Goal: Information Seeking & Learning: Find specific fact

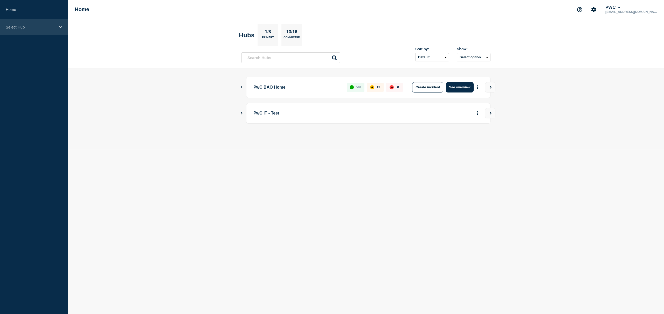
click at [57, 29] on div "Select Hub" at bounding box center [34, 27] width 68 height 16
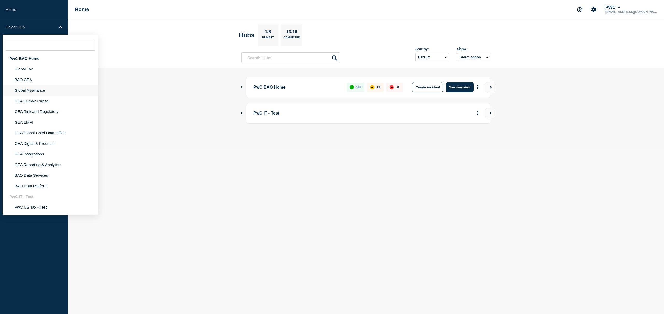
click at [32, 95] on li "Global Assurance" at bounding box center [50, 90] width 95 height 11
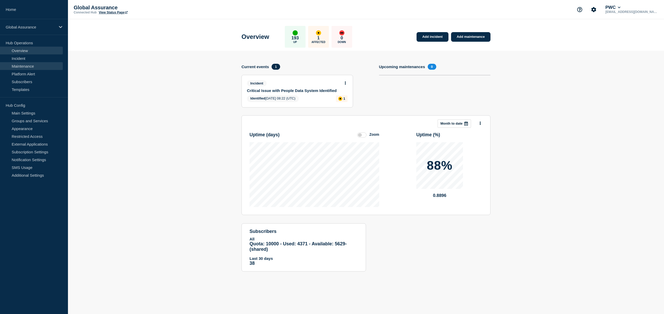
click at [25, 66] on link "Maintenance" at bounding box center [31, 66] width 63 height 8
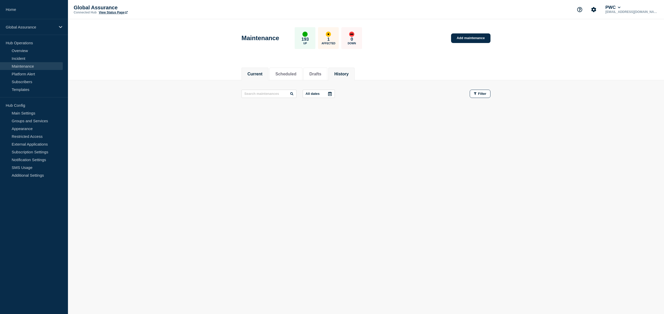
click at [344, 74] on button "History" at bounding box center [341, 74] width 14 height 5
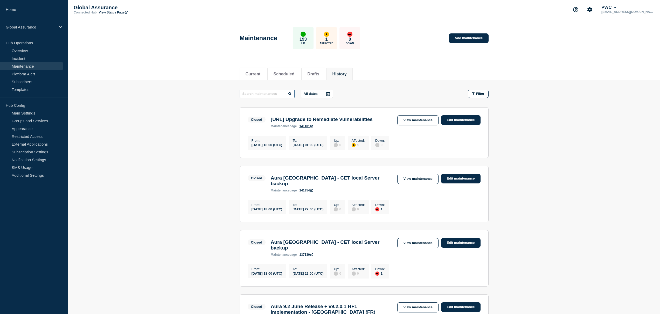
click at [276, 95] on input "text" at bounding box center [267, 94] width 55 height 8
type input "ghc west"
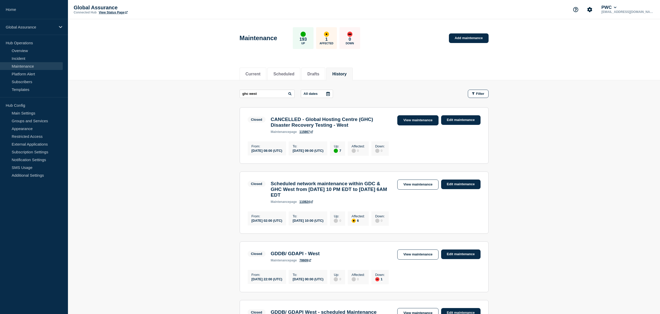
click at [420, 121] on link "View maintenance" at bounding box center [417, 120] width 41 height 10
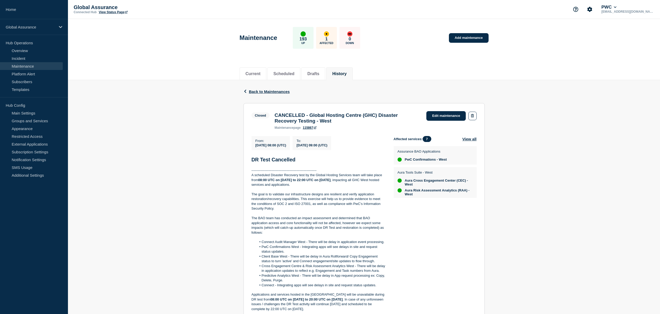
scroll to position [117, 0]
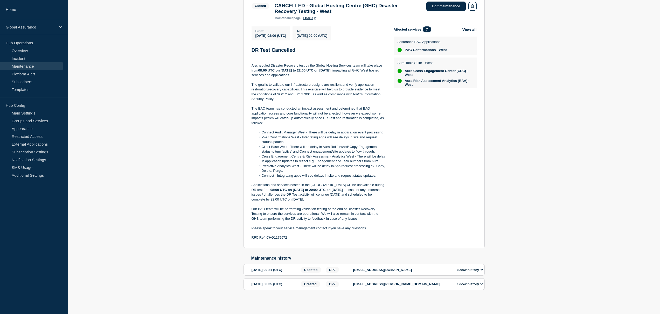
drag, startPoint x: 253, startPoint y: 106, endPoint x: 274, endPoint y: 116, distance: 24.2
click at [254, 107] on p "The BAO team has conducted an impact assessment and determined that BAO applica…" at bounding box center [319, 115] width 134 height 19
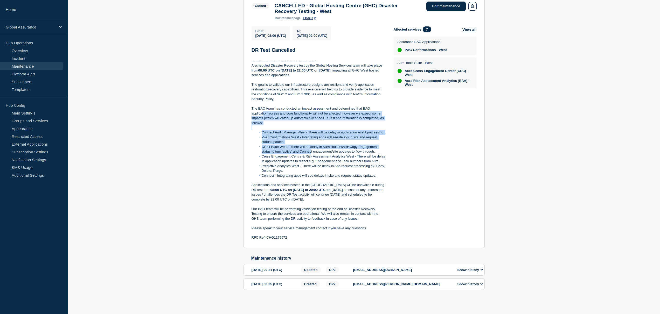
drag, startPoint x: 274, startPoint y: 116, endPoint x: 311, endPoint y: 151, distance: 50.3
click at [311, 151] on div "DR Test Cancelled ---------------------------------------------------------- A …" at bounding box center [319, 144] width 134 height 194
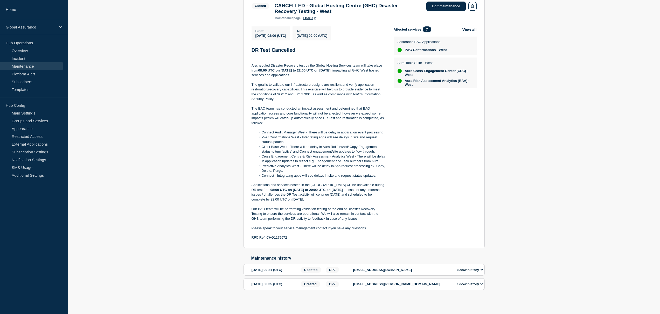
click at [254, 108] on p "The BAO team has conducted an impact assessment and determined that BAO applica…" at bounding box center [319, 115] width 134 height 19
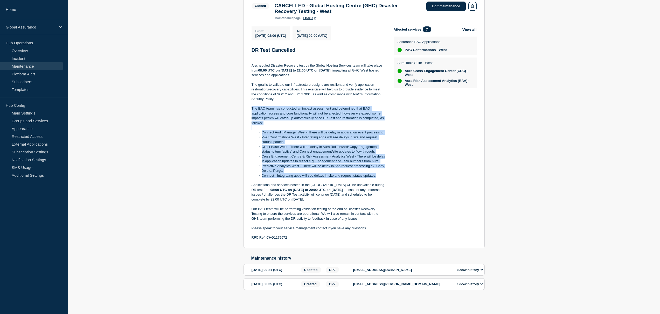
drag, startPoint x: 252, startPoint y: 106, endPoint x: 380, endPoint y: 175, distance: 146.3
click at [380, 175] on div "DR Test Cancelled ---------------------------------------------------------- A …" at bounding box center [319, 144] width 134 height 194
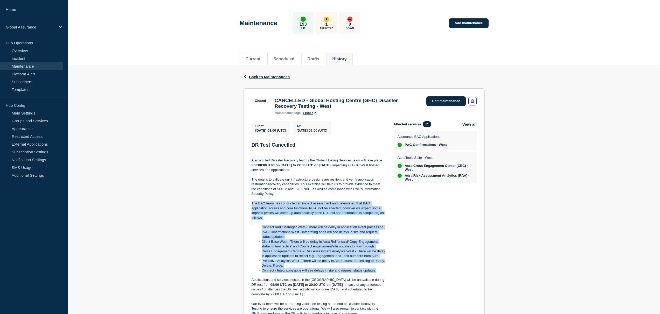
scroll to position [0, 0]
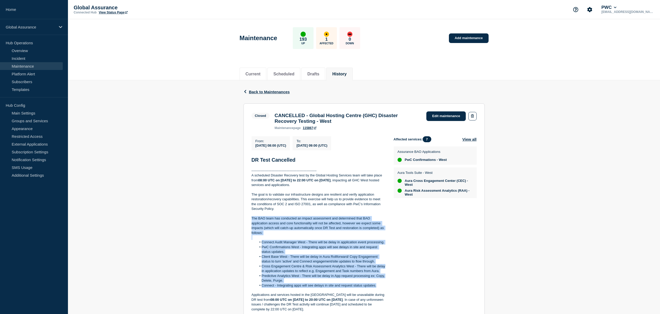
click at [272, 91] on span "Back to Maintenances" at bounding box center [269, 92] width 41 height 4
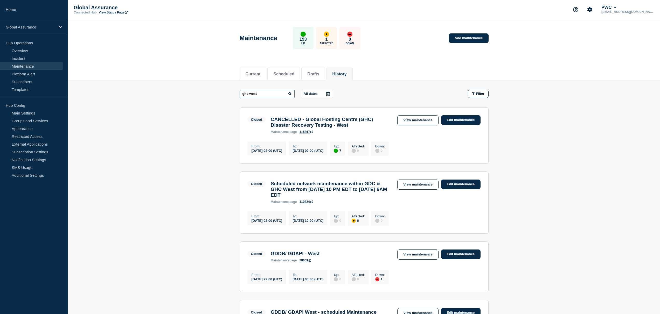
click at [248, 94] on input "ghc west" at bounding box center [267, 94] width 55 height 8
type input "ghc central"
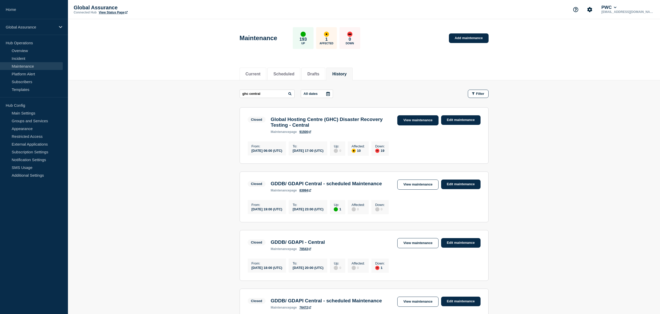
click at [425, 123] on link "View maintenance" at bounding box center [417, 120] width 41 height 10
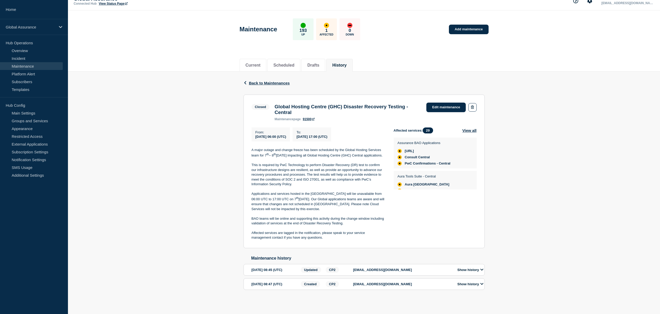
scroll to position [21, 0]
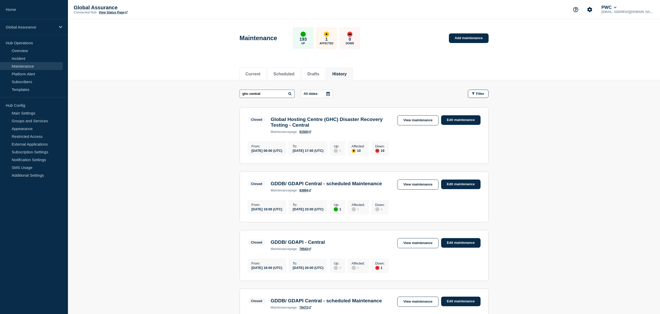
click at [267, 93] on input "ghc central" at bounding box center [267, 94] width 55 height 8
drag, startPoint x: 259, startPoint y: 94, endPoint x: 236, endPoint y: 88, distance: 23.3
click at [234, 92] on main "ghc centr All dates Filter Closed 10 Affected 19 Down Global Hosting Centre (GH…" at bounding box center [364, 213] width 592 height 267
type input "disaster recovery"
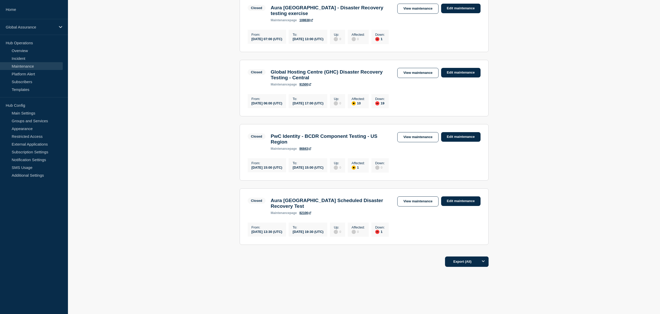
scroll to position [10, 0]
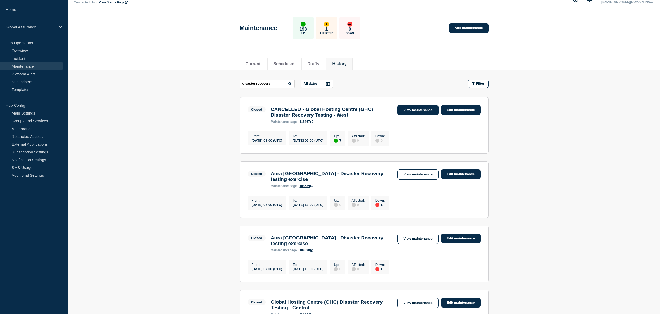
click at [426, 111] on link "View maintenance" at bounding box center [417, 110] width 41 height 10
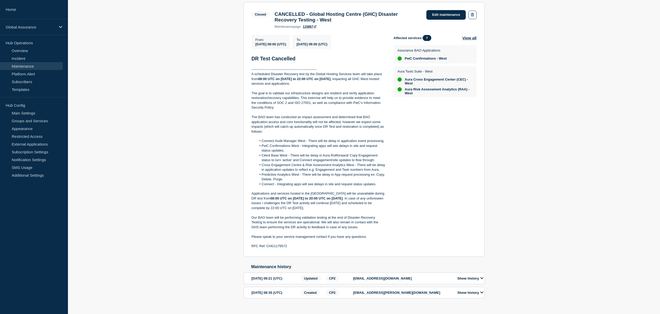
scroll to position [117, 0]
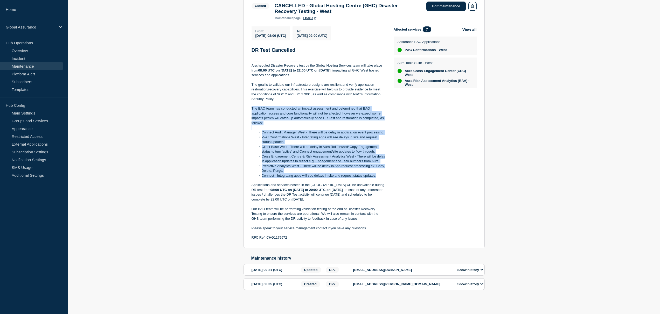
drag, startPoint x: 251, startPoint y: 105, endPoint x: 382, endPoint y: 173, distance: 147.9
click at [382, 173] on div "DR Test Cancelled ---------------------------------------------------------- A …" at bounding box center [319, 144] width 134 height 194
copy div "The BAO team has conducted an impact assessment and determined that BAO applica…"
